Goal: Register for event/course

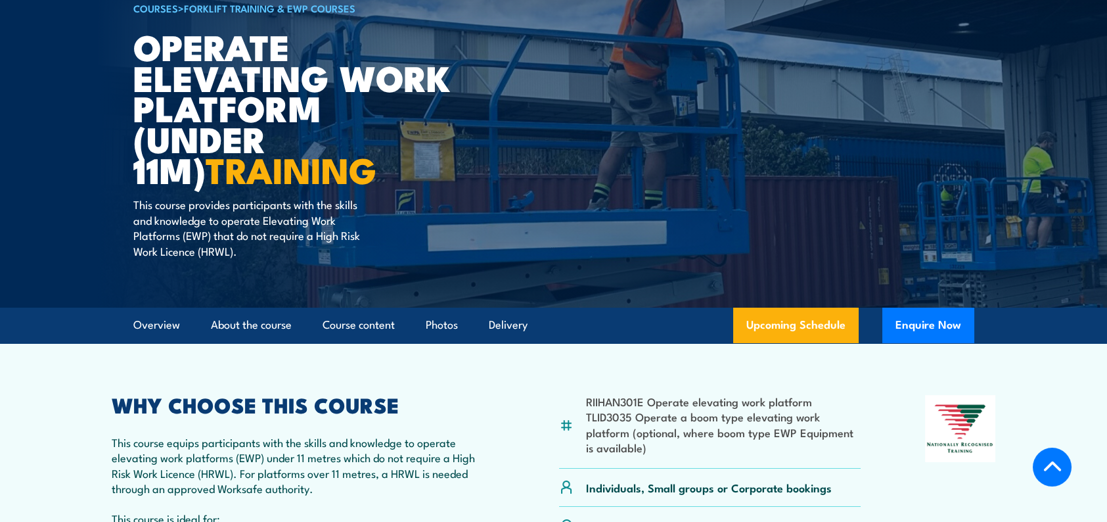
scroll to position [263, 0]
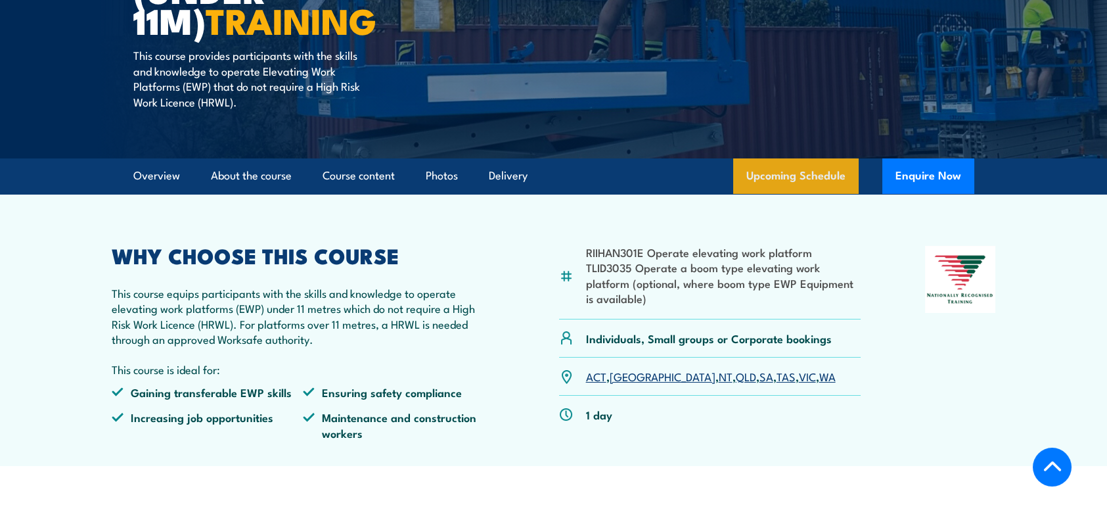
click at [789, 178] on link "Upcoming Schedule" at bounding box center [796, 175] width 126 height 35
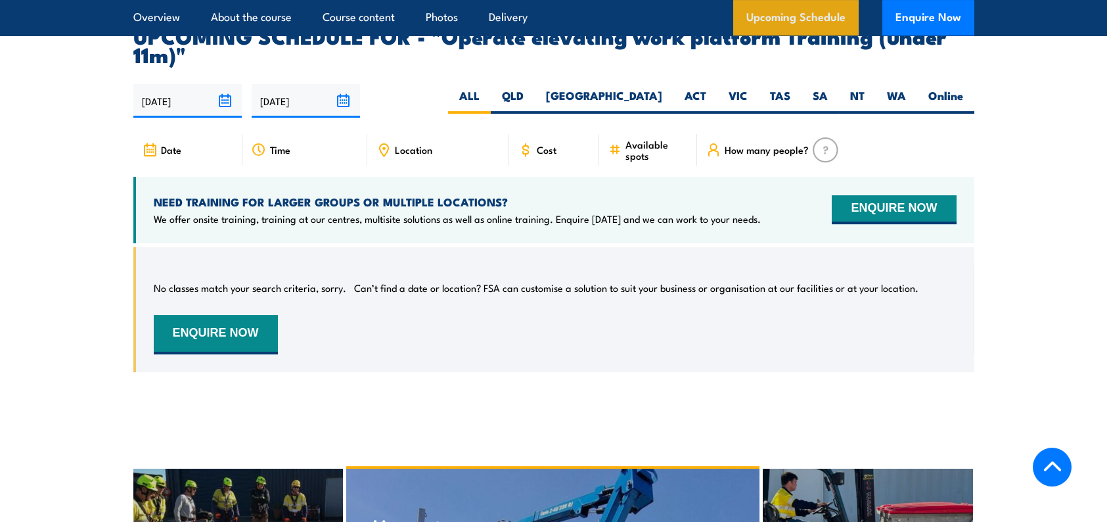
scroll to position [2042, 0]
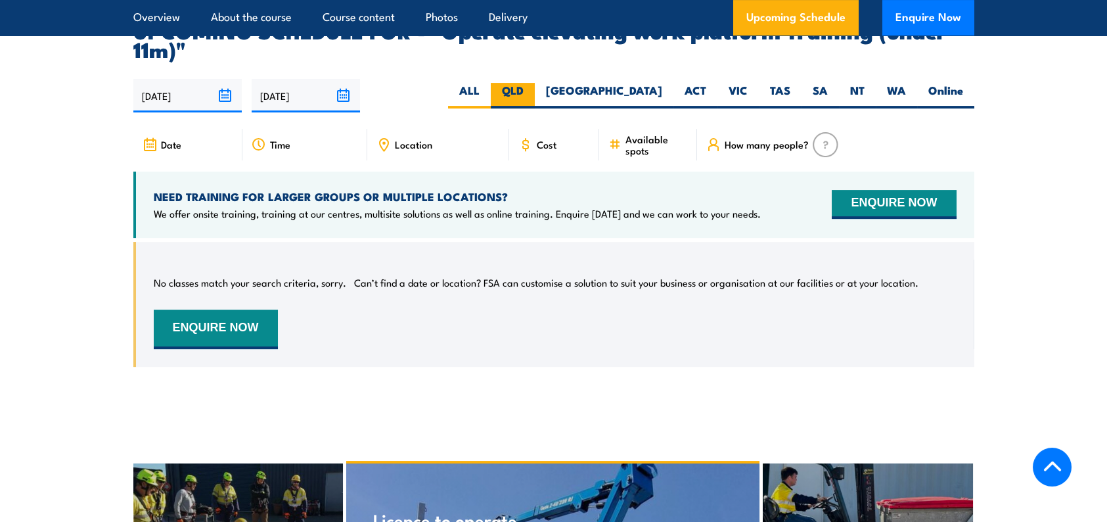
click at [535, 83] on label "QLD" at bounding box center [513, 96] width 44 height 26
click at [532, 83] on input "QLD" at bounding box center [528, 87] width 9 height 9
radio input "true"
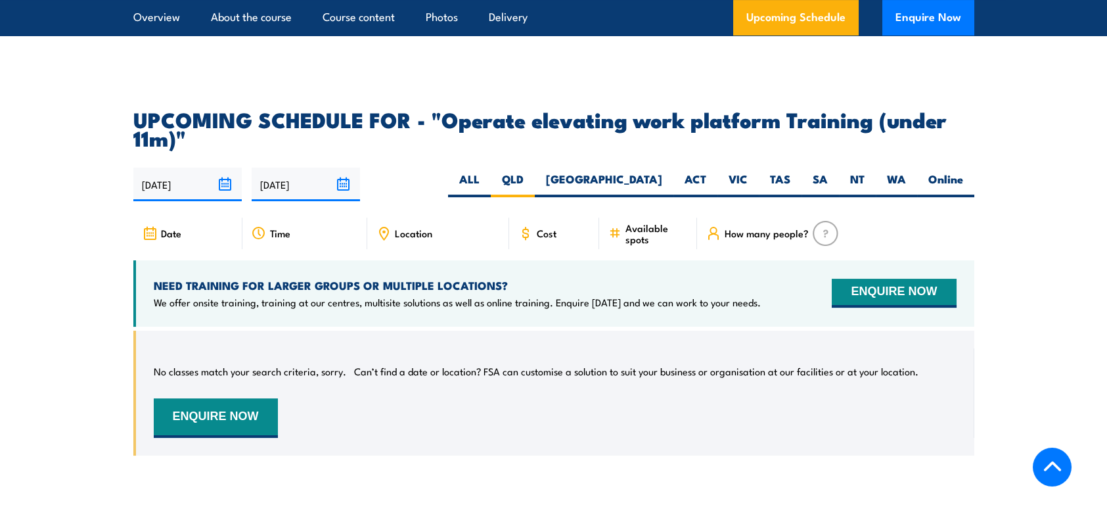
scroll to position [1977, 0]
